Goal: Transaction & Acquisition: Purchase product/service

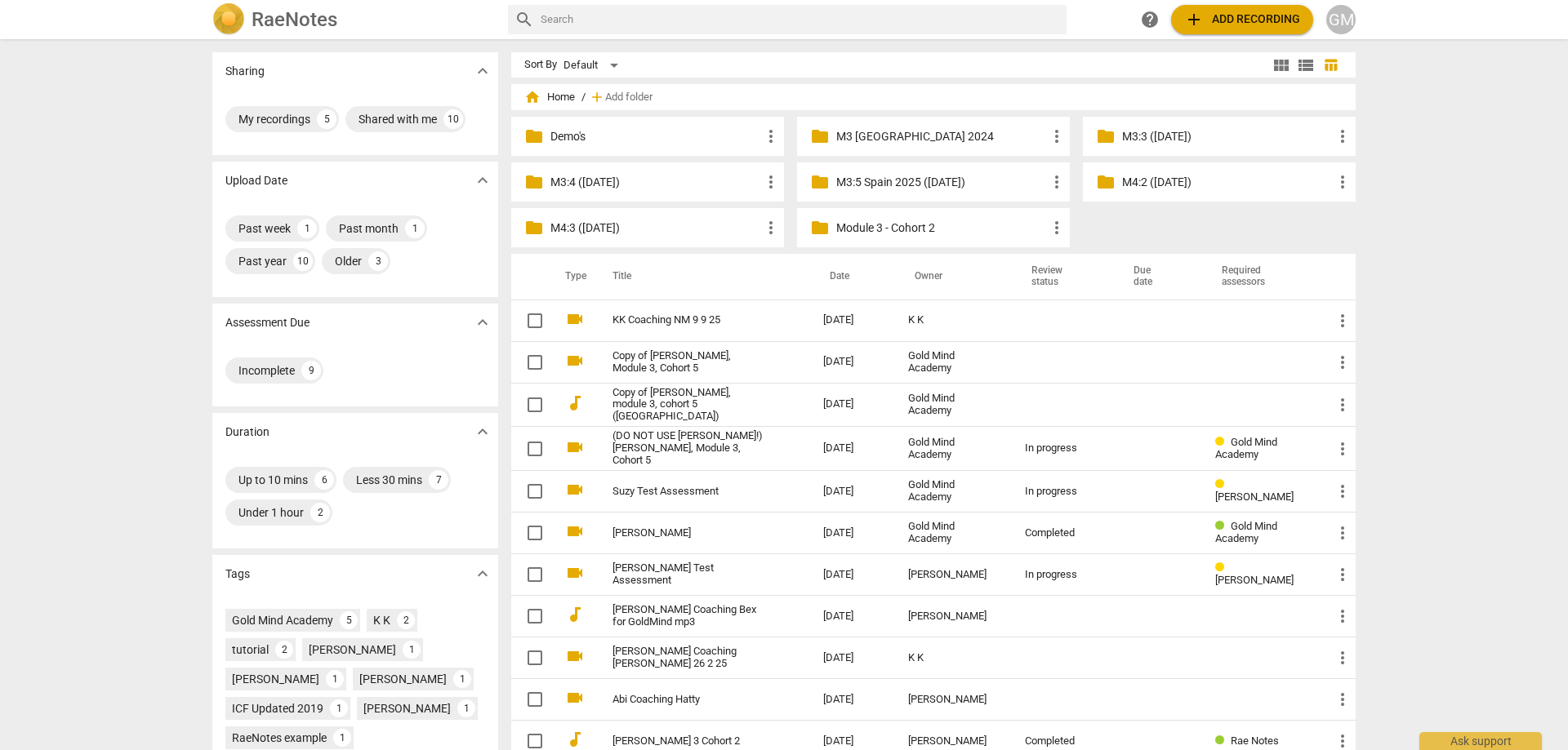
click at [91, 318] on div "Sharing expand_more My recordings 5 Shared with me 10 Upload Date expand_more P…" at bounding box center [784, 395] width 1568 height 709
click at [87, 285] on div "Sharing expand_more My recordings 5 Shared with me 10 Upload Date expand_more P…" at bounding box center [784, 395] width 1568 height 709
click at [1401, 214] on div "Sharing expand_more My recordings 5 Shared with me 10 Upload Date expand_more P…" at bounding box center [784, 395] width 1568 height 709
click at [1409, 224] on div "Sharing expand_more My recordings 5 Shared with me 10 Upload Date expand_more P…" at bounding box center [784, 395] width 1568 height 709
click at [1419, 208] on div "Sharing expand_more My recordings 5 Shared with me 10 Upload Date expand_more P…" at bounding box center [784, 395] width 1568 height 709
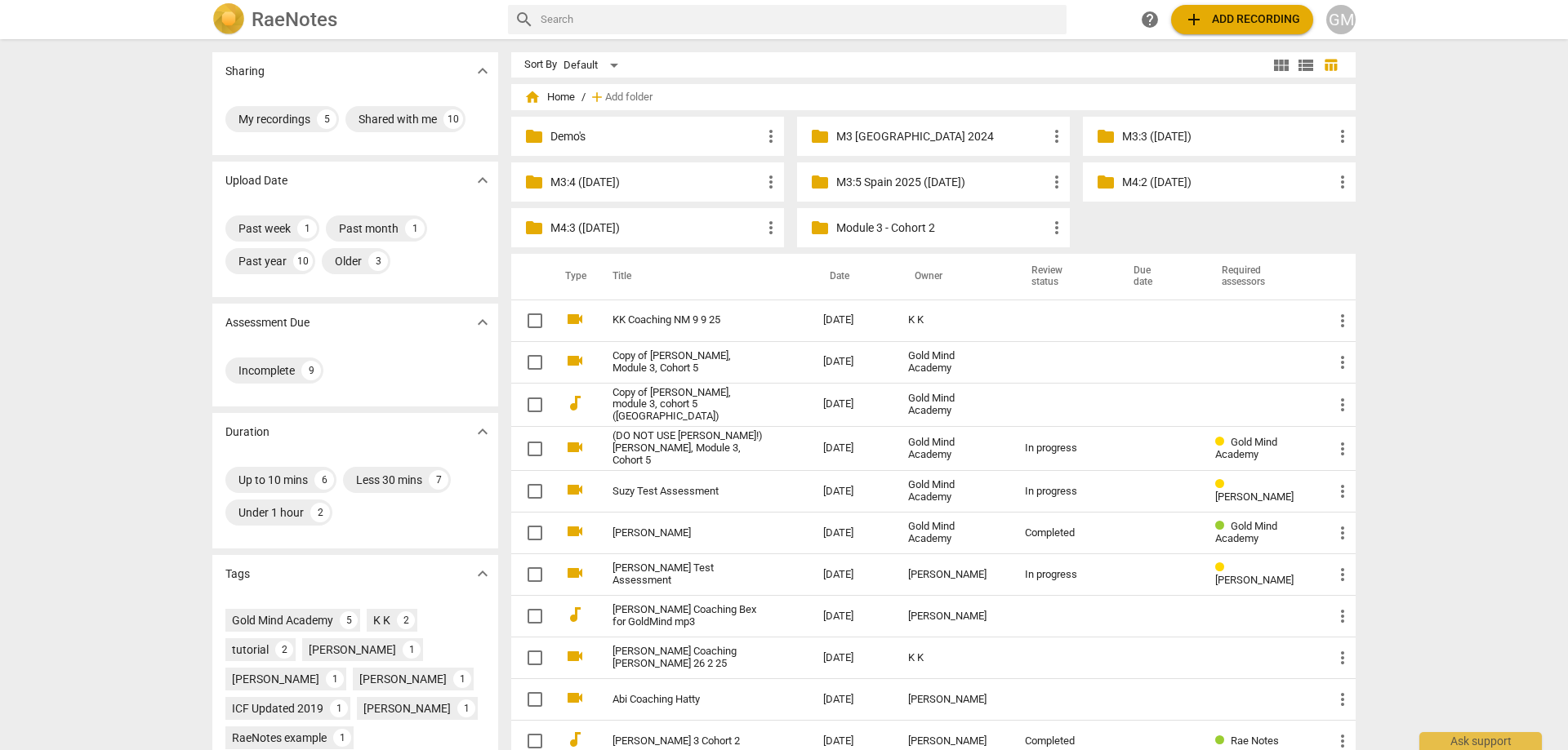
click at [1400, 269] on div "Sharing expand_more My recordings 5 Shared with me 10 Upload Date expand_more P…" at bounding box center [784, 395] width 1568 height 709
click at [1406, 242] on div "Sharing expand_more My recordings 5 Shared with me 10 Upload Date expand_more P…" at bounding box center [784, 395] width 1568 height 709
click at [645, 188] on p "M3:4 ([DATE])" at bounding box center [656, 183] width 211 height 17
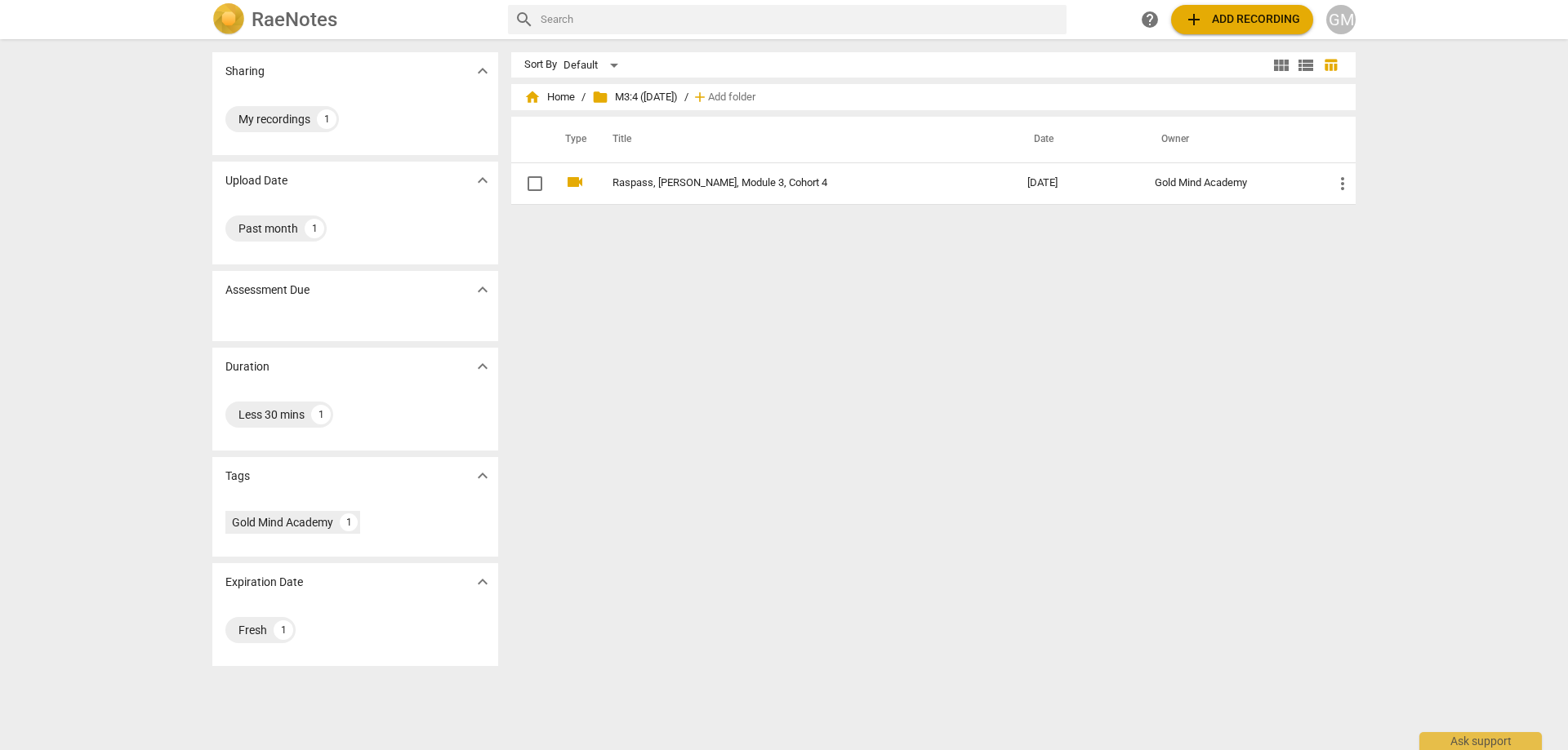
drag, startPoint x: 703, startPoint y: 297, endPoint x: 694, endPoint y: 264, distance: 34.2
click at [633, 275] on div "Sort By Default view_module view_list table_chart home Home / folder M3:4 ([DAT…" at bounding box center [939, 394] width 858 height 685
click at [1241, 20] on span "add Add recording" at bounding box center [1241, 19] width 116 height 20
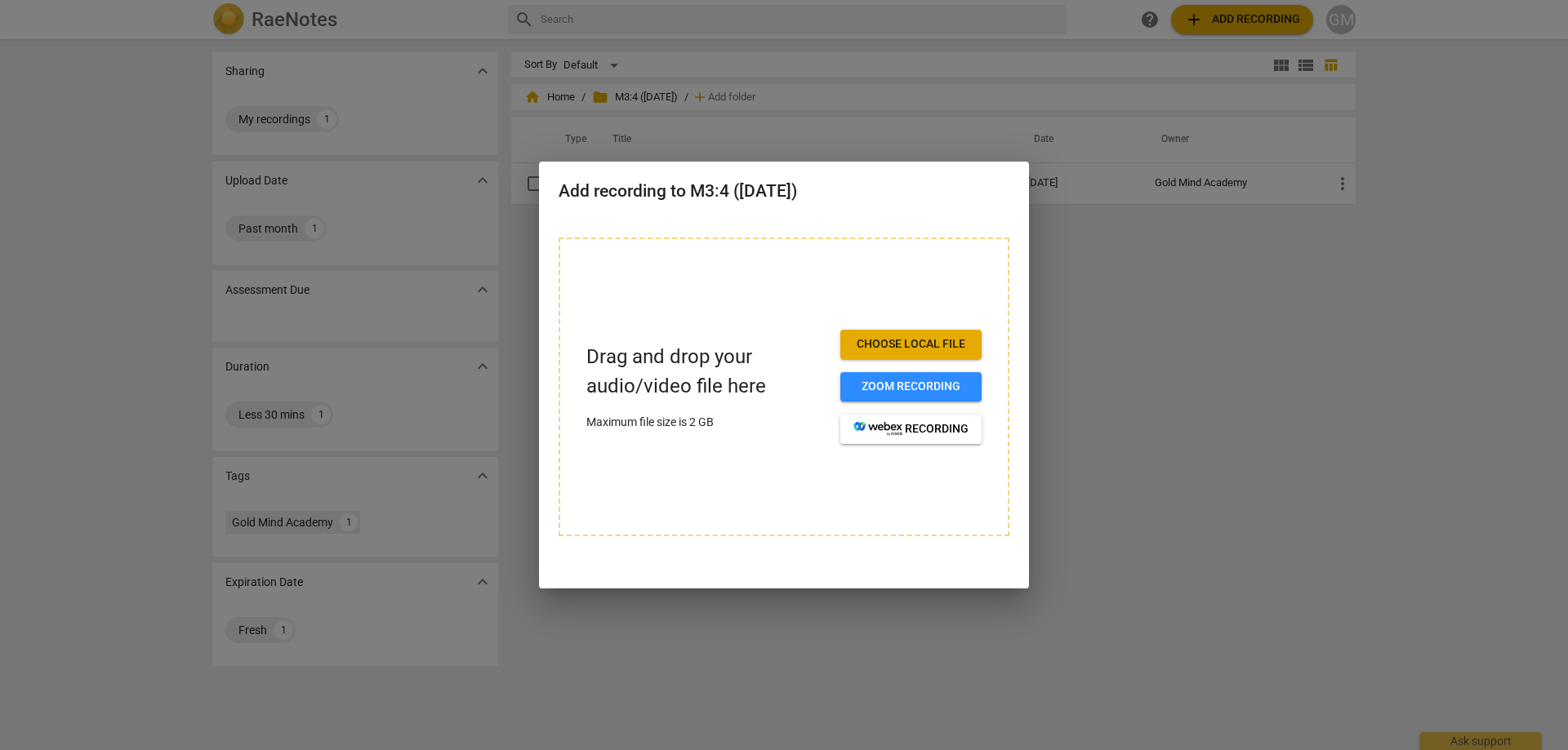
click at [896, 339] on span "Choose local file" at bounding box center [910, 344] width 115 height 16
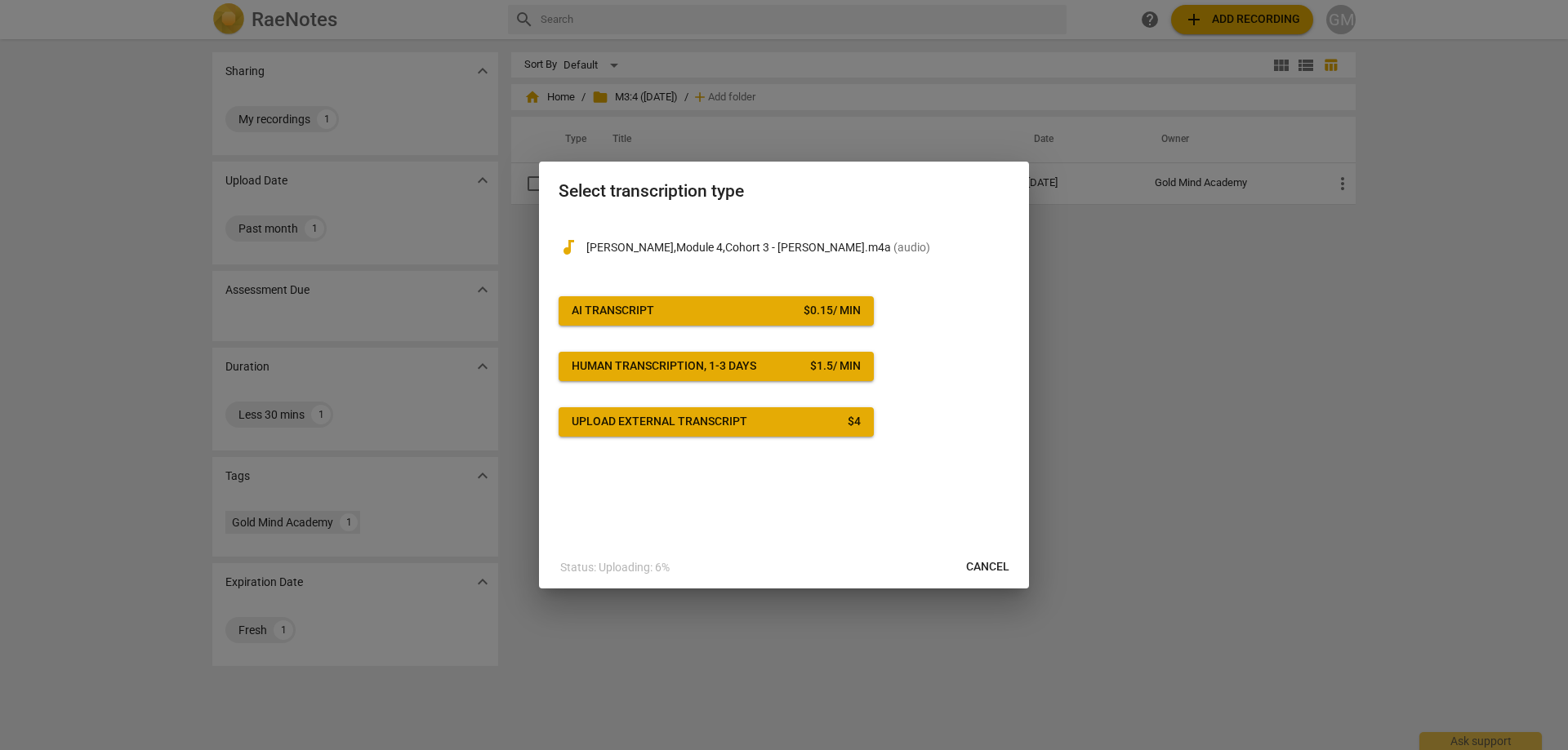
click at [786, 315] on span "AI Transcript $ 0.15 / min" at bounding box center [715, 310] width 289 height 16
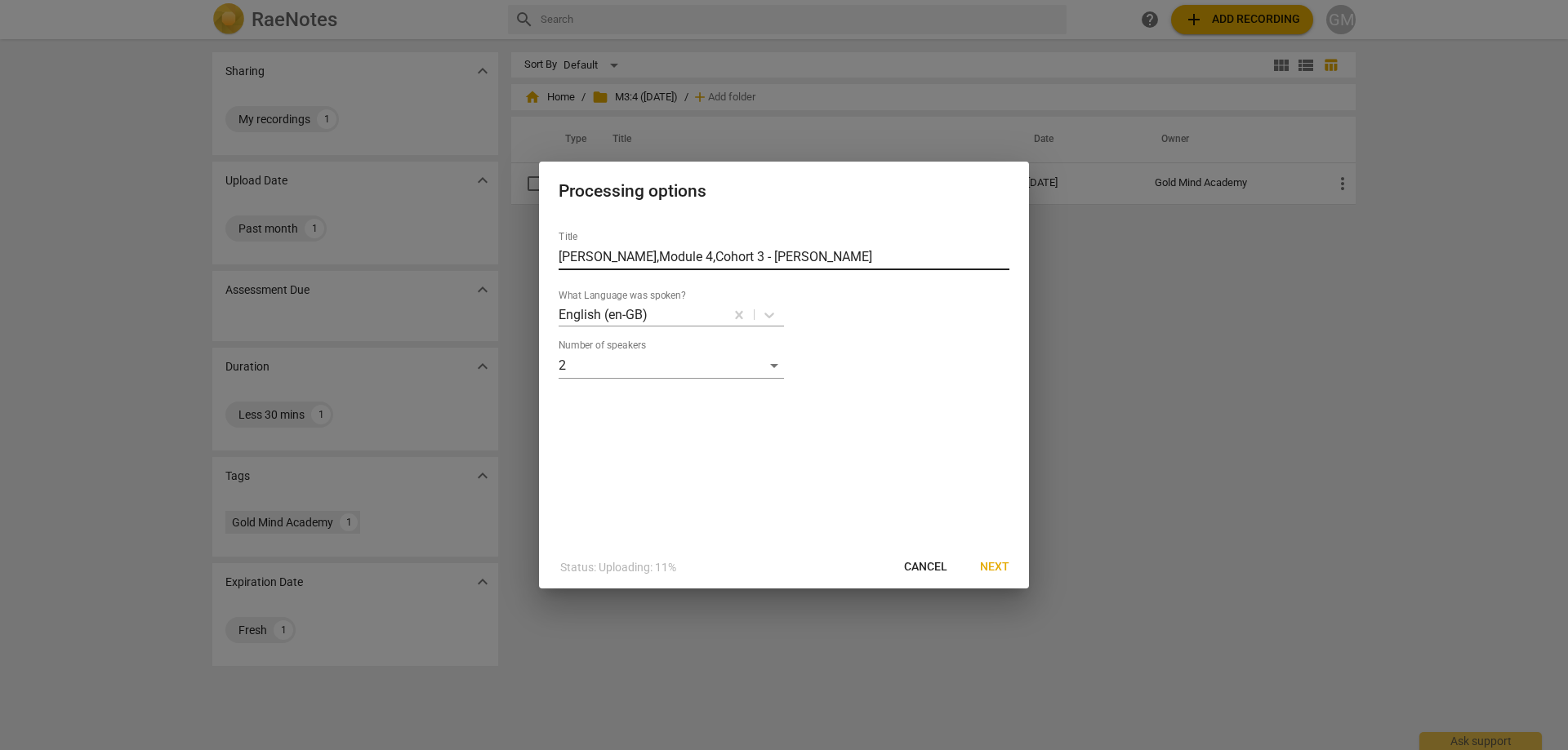
click at [660, 245] on input "[PERSON_NAME],Module 4,Cohort 3 - [PERSON_NAME]" at bounding box center [784, 257] width 450 height 26
click at [615, 252] on input "[PERSON_NAME],Module 4,Cohort 3 - [PERSON_NAME]" at bounding box center [784, 257] width 450 height 26
click at [667, 254] on input "[PERSON_NAME],Module 4,Cohort 3 - [PERSON_NAME]" at bounding box center [784, 257] width 450 height 26
click at [728, 255] on input "[PERSON_NAME], Module 4,Cohort 3 - [PERSON_NAME]" at bounding box center [784, 257] width 450 height 26
click at [559, 253] on input "[PERSON_NAME], Module 4, Cohort 3 - [PERSON_NAME]" at bounding box center [784, 257] width 450 height 26
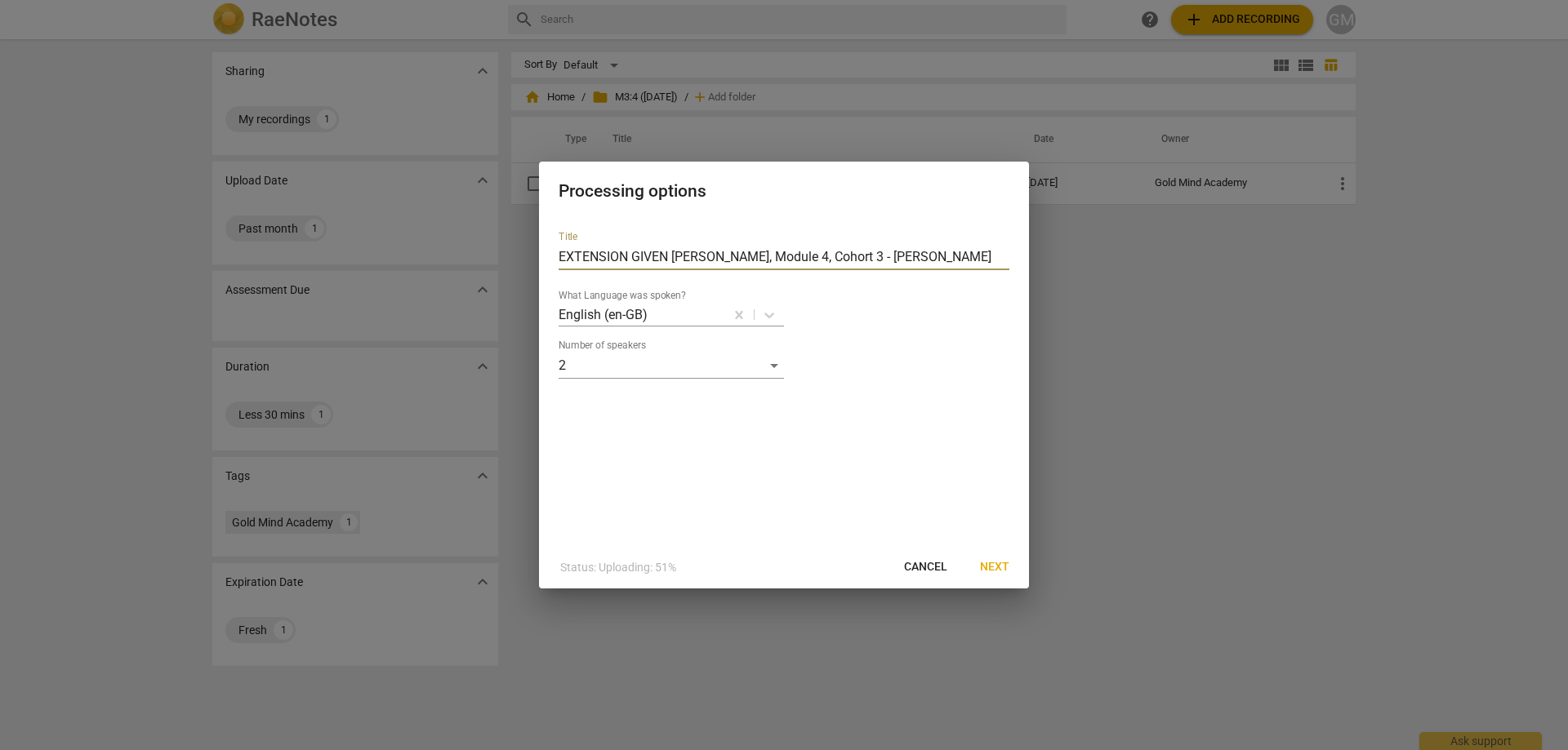
type input "EXTENSION GIVEN [PERSON_NAME], Module 4, Cohort 3 - [PERSON_NAME]"
click at [861, 449] on div "Title EXTENSION GIVEN [PERSON_NAME], Module 4, Cohort 3 - [PERSON_NAME] What La…" at bounding box center [784, 382] width 490 height 328
click at [885, 493] on div "Title EXTENSION GIVEN [PERSON_NAME], Module 4, Cohort 3 - [PERSON_NAME] What La…" at bounding box center [784, 382] width 490 height 328
click at [819, 467] on div "Title EXTENSION GIVEN [PERSON_NAME], Module 4, Cohort 3 - [PERSON_NAME] What La…" at bounding box center [784, 382] width 490 height 328
click at [875, 462] on div "Title EXTENSION GIVEN [PERSON_NAME], Module 4, Cohort 3 - [PERSON_NAME] What La…" at bounding box center [784, 382] width 490 height 328
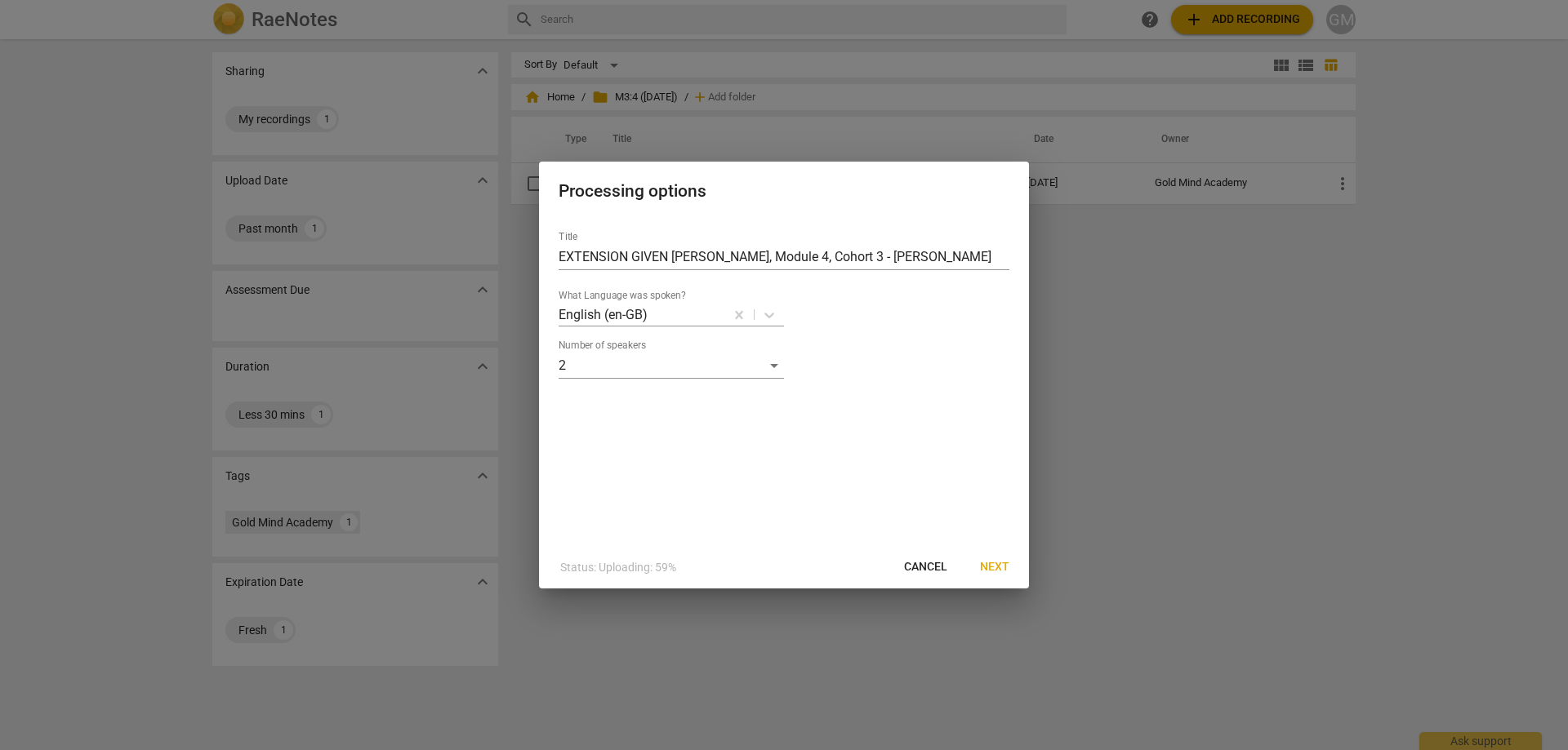
drag, startPoint x: 795, startPoint y: 466, endPoint x: 737, endPoint y: 420, distance: 74.0
click at [792, 466] on div "Title EXTENSION GIVEN [PERSON_NAME], Module 4, Cohort 3 - [PERSON_NAME] What La…" at bounding box center [784, 382] width 490 height 328
click at [888, 457] on div "Title EXTENSION GIVEN [PERSON_NAME], Module 4, Cohort 3 - [PERSON_NAME] What La…" at bounding box center [784, 382] width 490 height 328
click at [997, 568] on span "Next" at bounding box center [994, 566] width 29 height 16
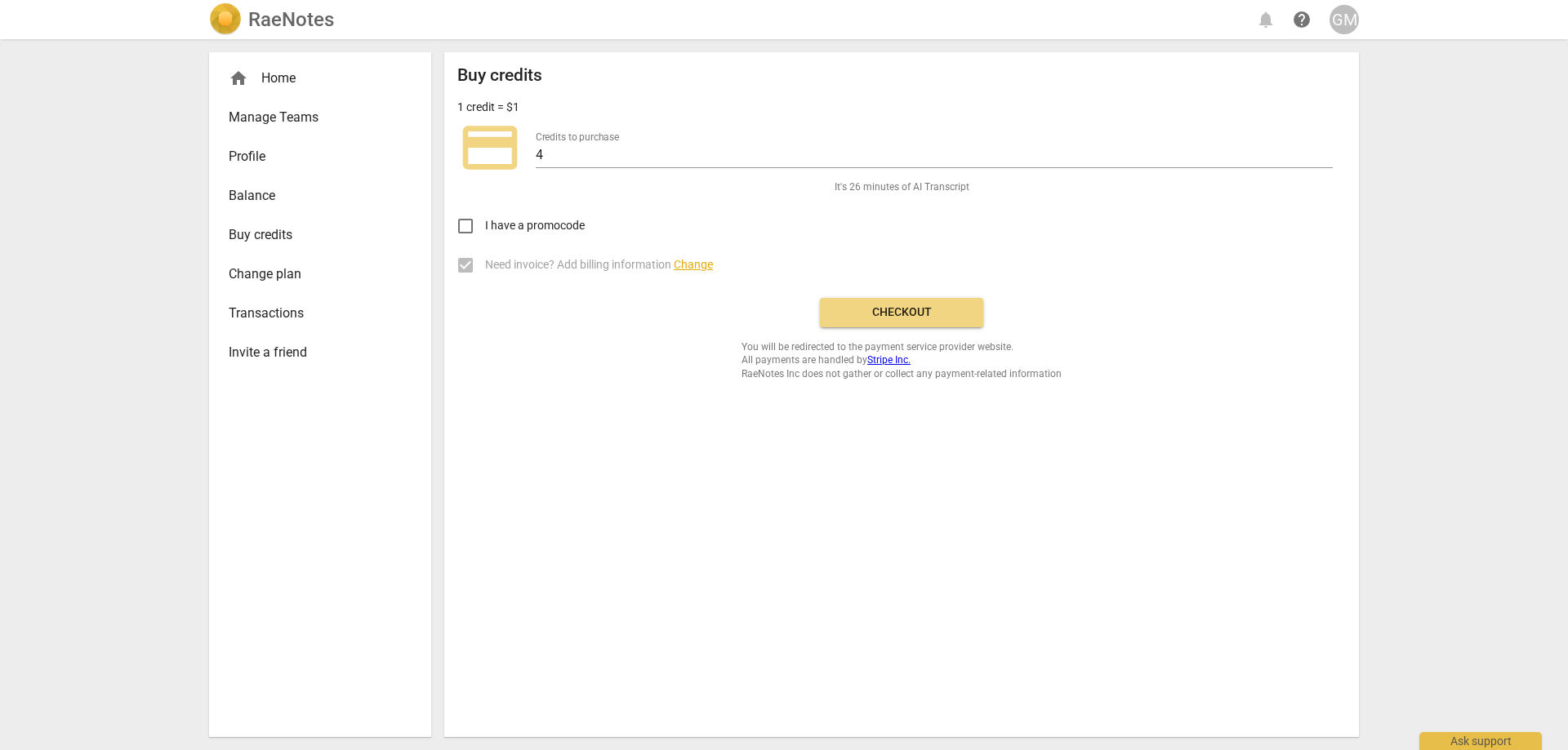
click at [343, 217] on link "Buy credits" at bounding box center [320, 236] width 222 height 40
click at [277, 275] on span "Change plan" at bounding box center [314, 274] width 170 height 20
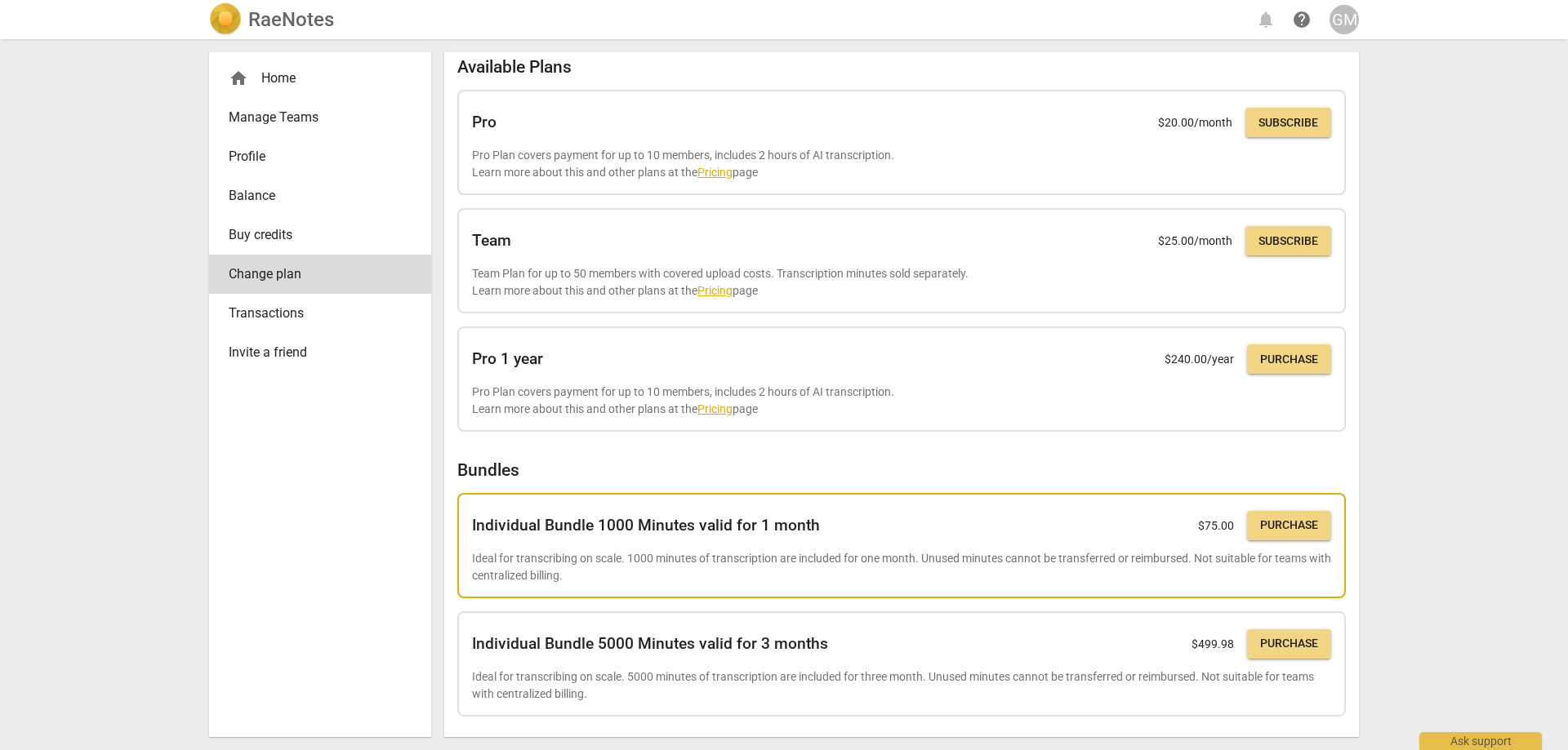
scroll to position [180, 0]
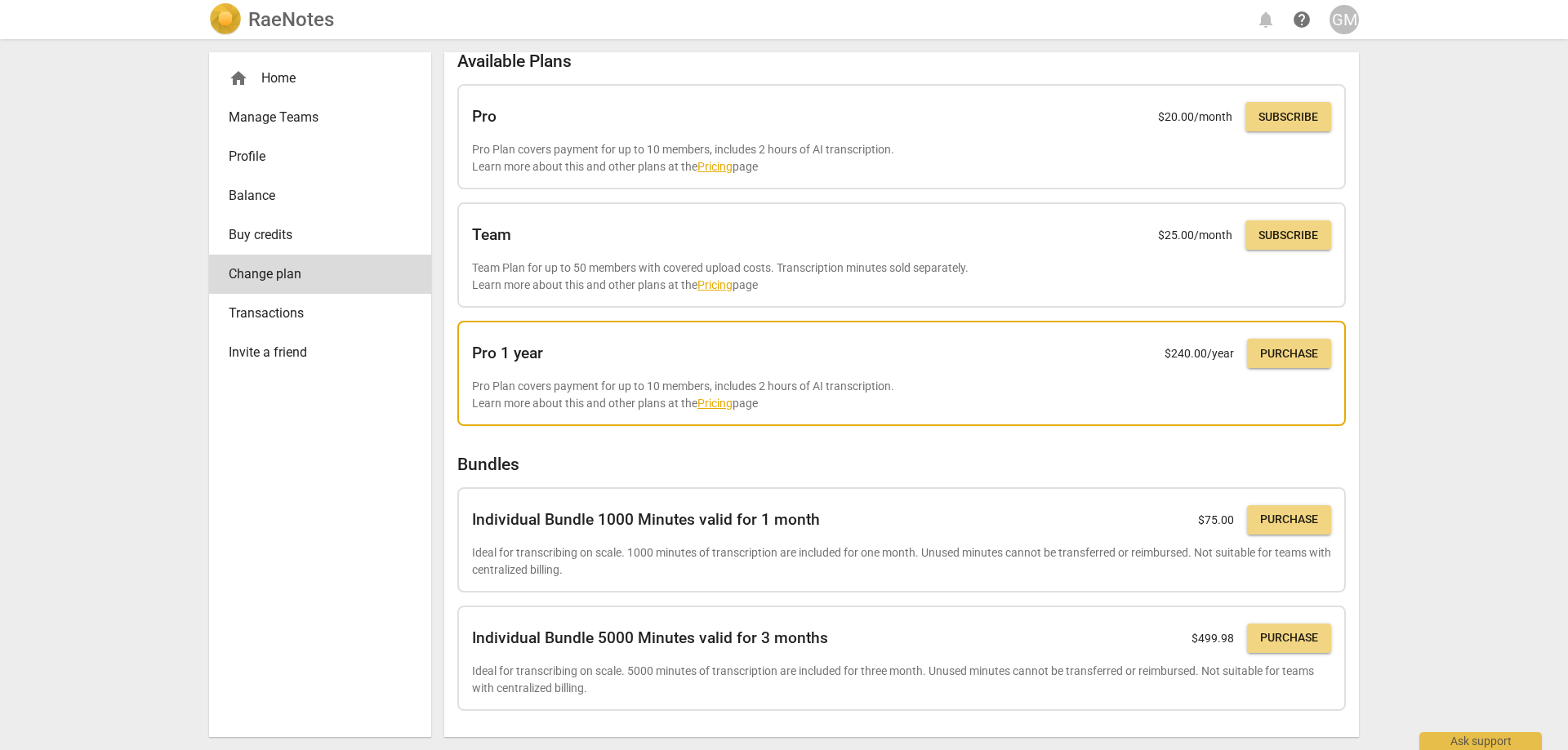
click at [730, 403] on link "Pricing" at bounding box center [714, 403] width 35 height 13
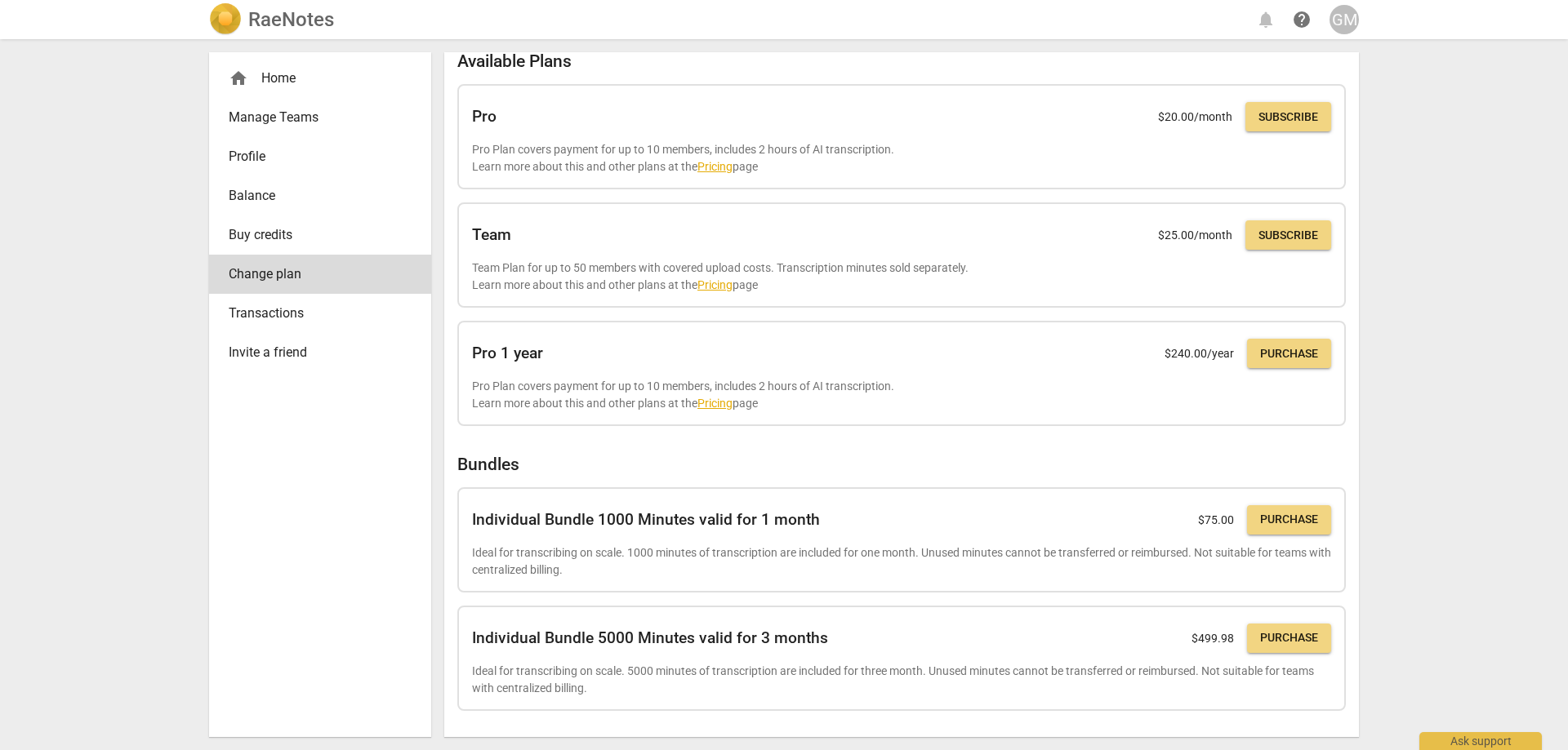
click at [134, 514] on div "RaeNotes notifications help GM home Home Manage Teams Profile Balance Buy credi…" at bounding box center [784, 375] width 1568 height 750
click at [130, 484] on div "RaeNotes notifications help GM home Home Manage Teams Profile Balance Buy credi…" at bounding box center [784, 375] width 1568 height 750
click at [159, 515] on div "RaeNotes notifications help GM home Home Manage Teams Profile Balance Buy credi…" at bounding box center [784, 375] width 1568 height 750
drag, startPoint x: 161, startPoint y: 500, endPoint x: 241, endPoint y: 504, distance: 80.1
click at [161, 500] on div "RaeNotes notifications help GM home Home Manage Teams Profile Balance Buy credi…" at bounding box center [784, 375] width 1568 height 750
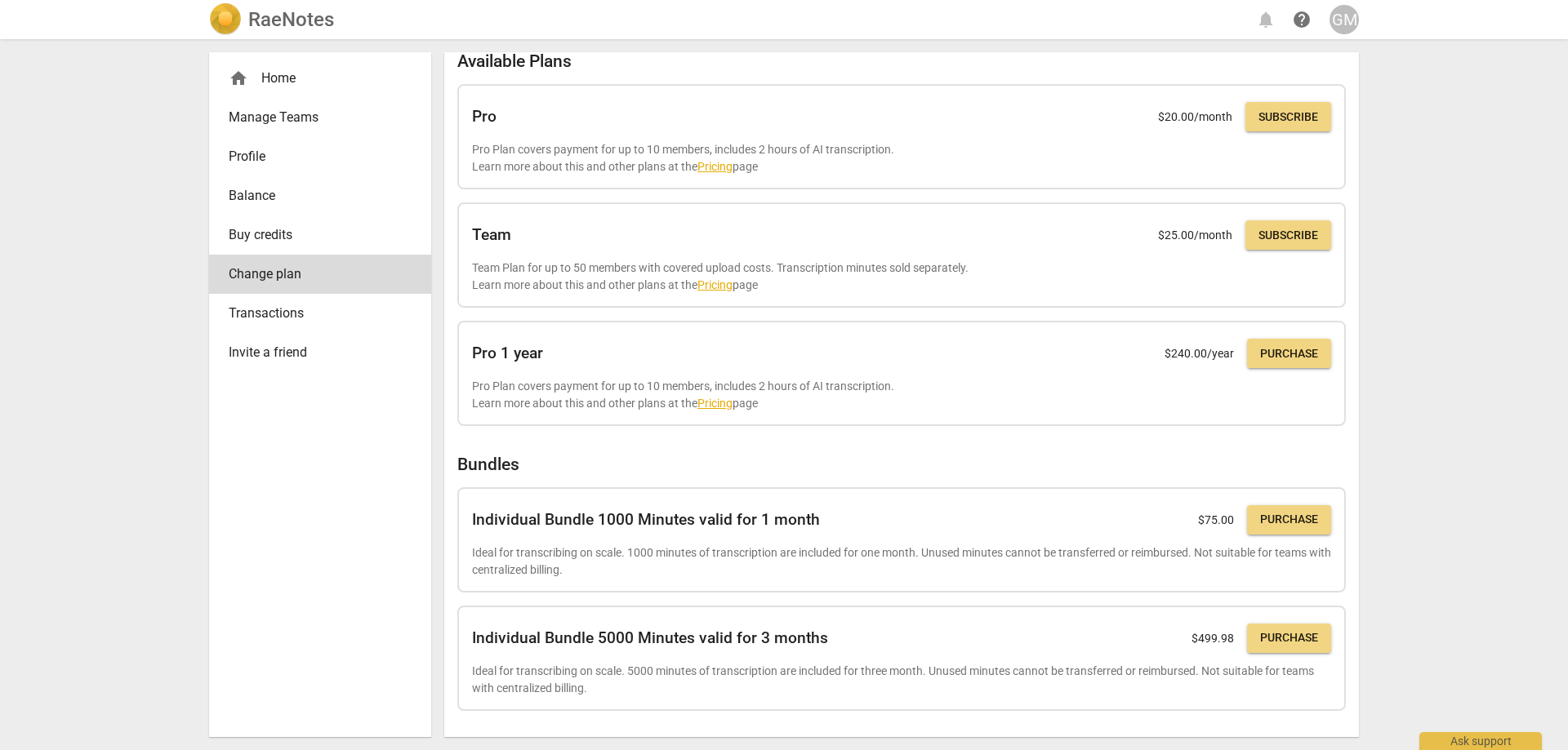
click at [279, 238] on span "Buy credits" at bounding box center [314, 235] width 170 height 20
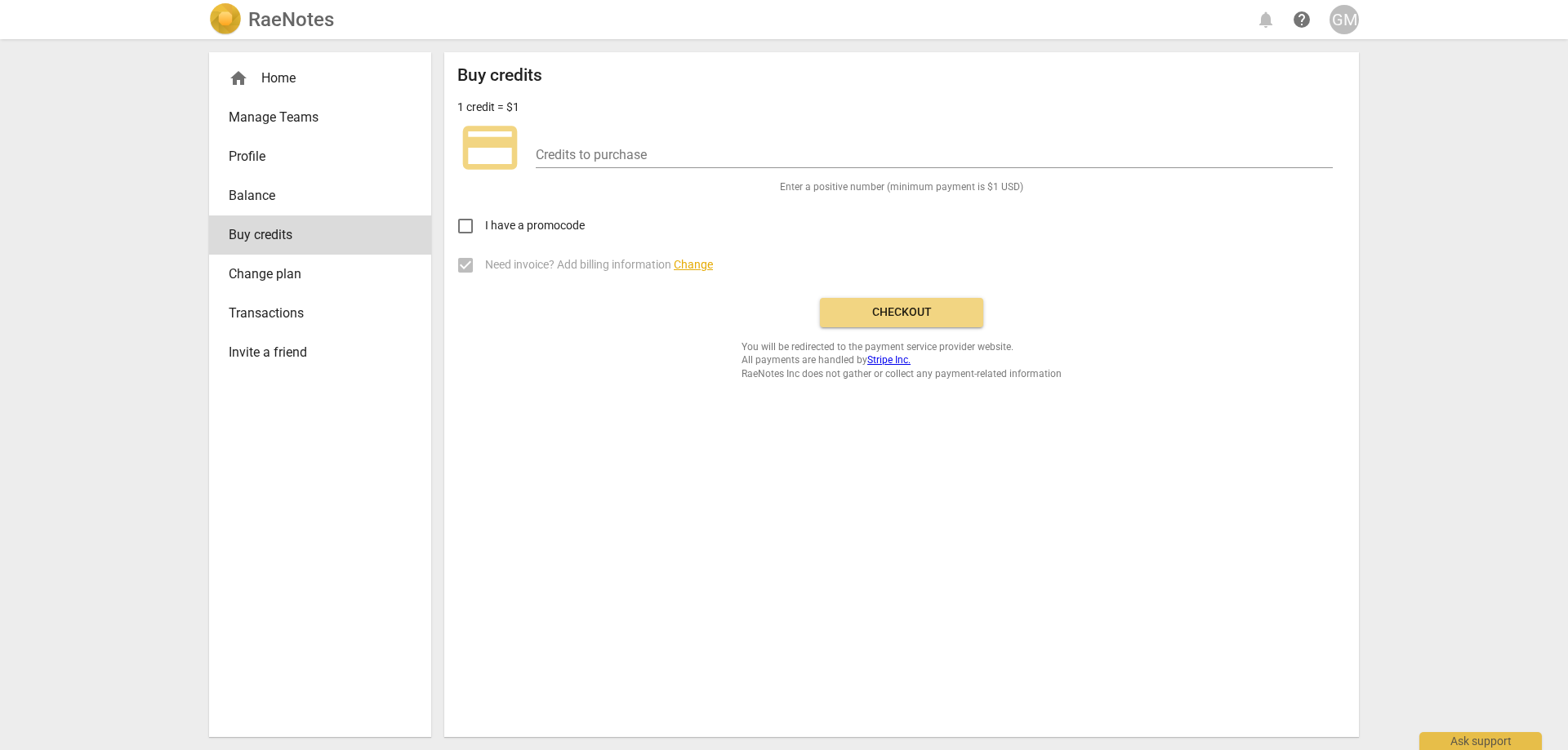
click at [266, 432] on div "home Home Manage Teams Profile Balance Buy credits Change plan Transactions Inv…" at bounding box center [320, 394] width 222 height 685
click at [669, 145] on input "number" at bounding box center [934, 155] width 797 height 24
type input "4"
type input "2"
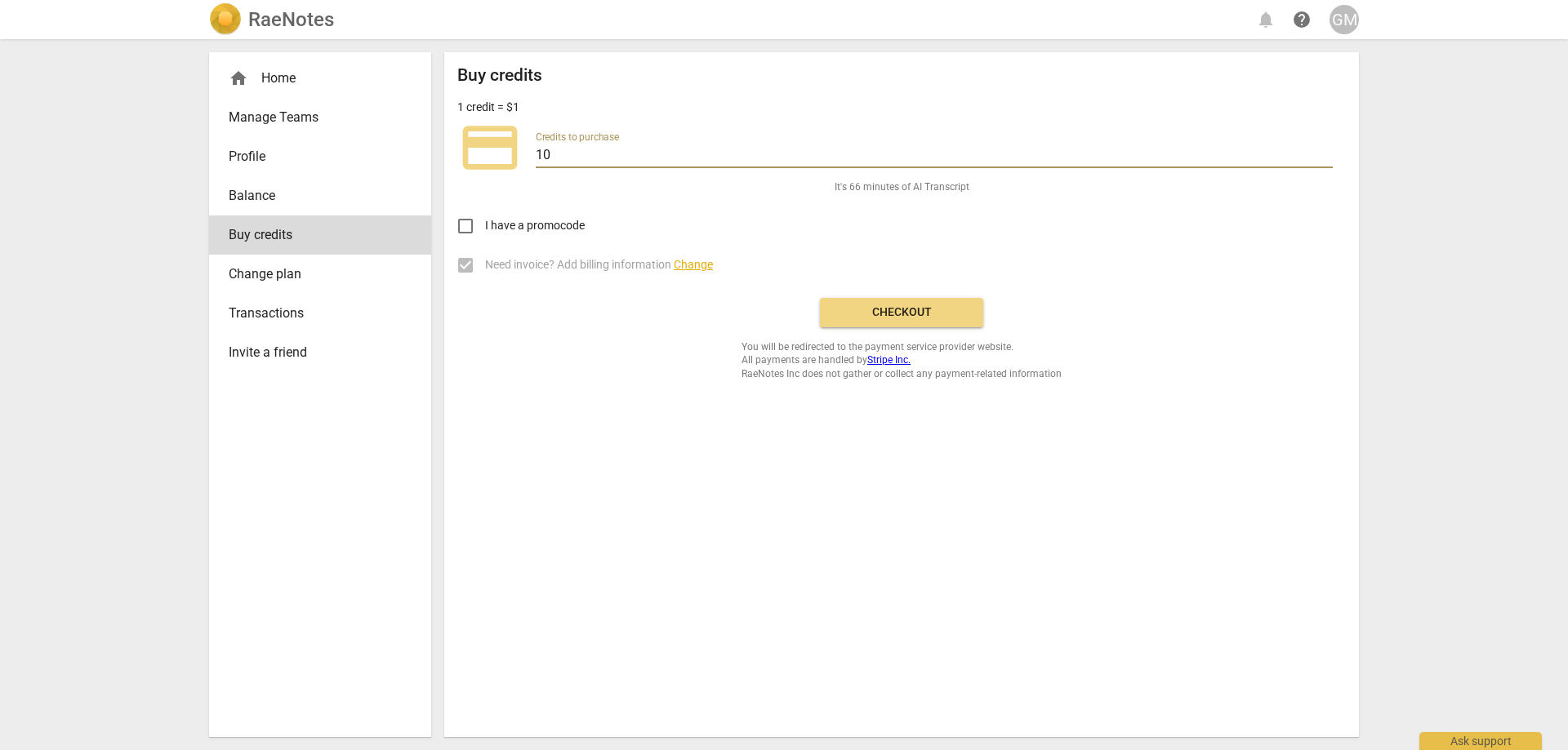
type input "1"
type input "5"
type input "80"
